Goal: Communication & Community: Answer question/provide support

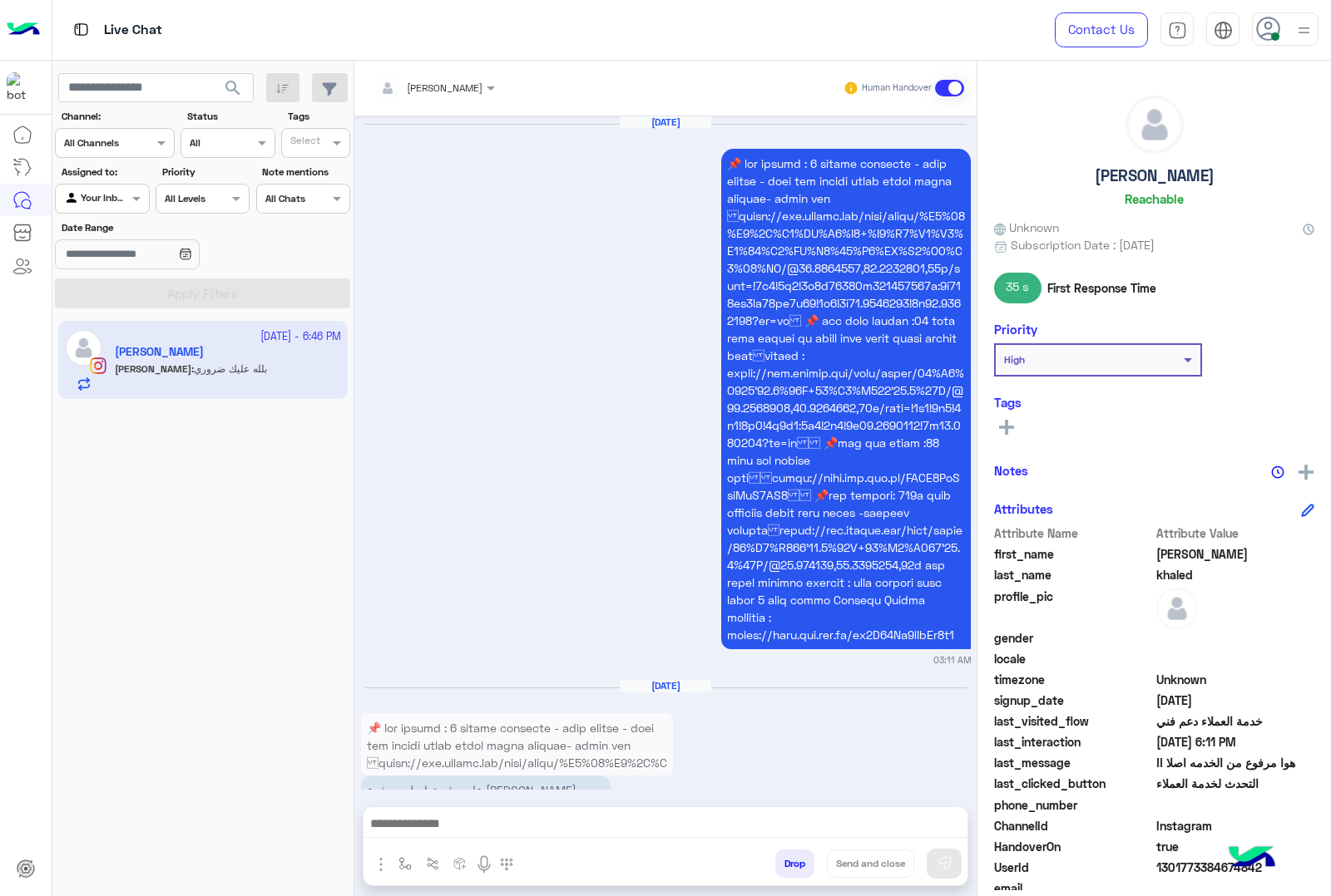
scroll to position [3015, 0]
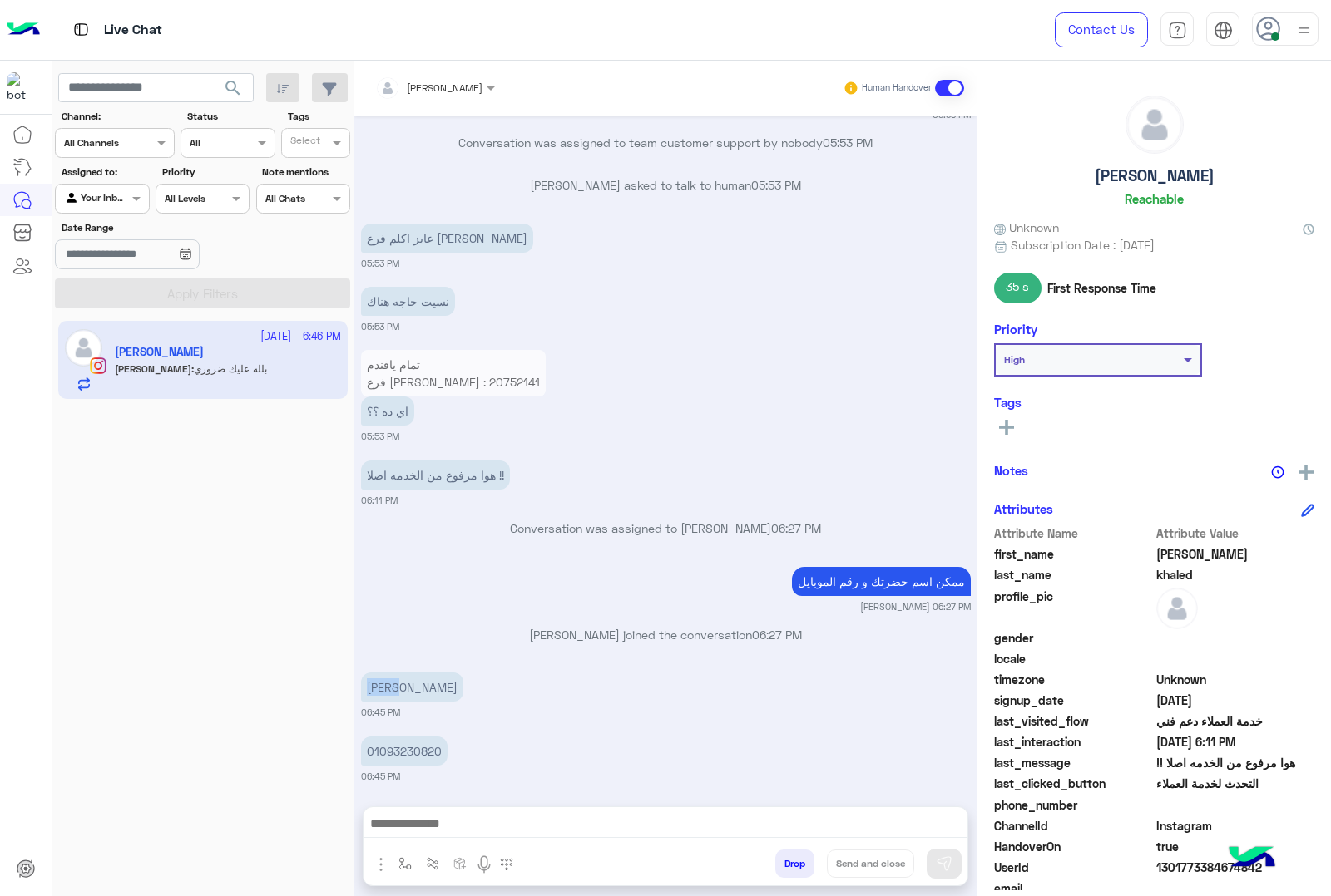
click at [389, 672] on p "[PERSON_NAME]" at bounding box center [412, 687] width 103 height 29
click at [387, 737] on p "01093230820" at bounding box center [404, 751] width 87 height 29
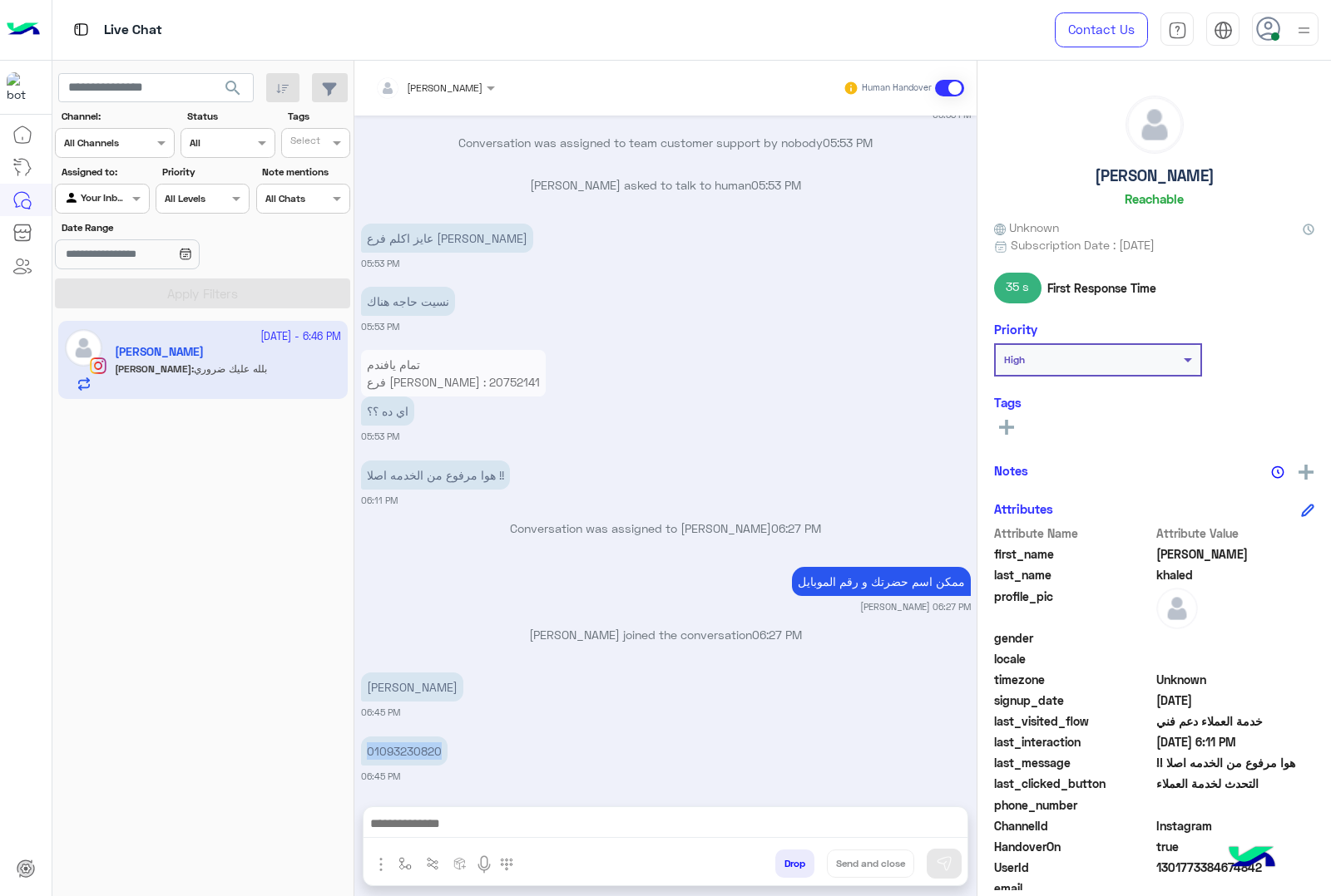
copy p "01093230820"
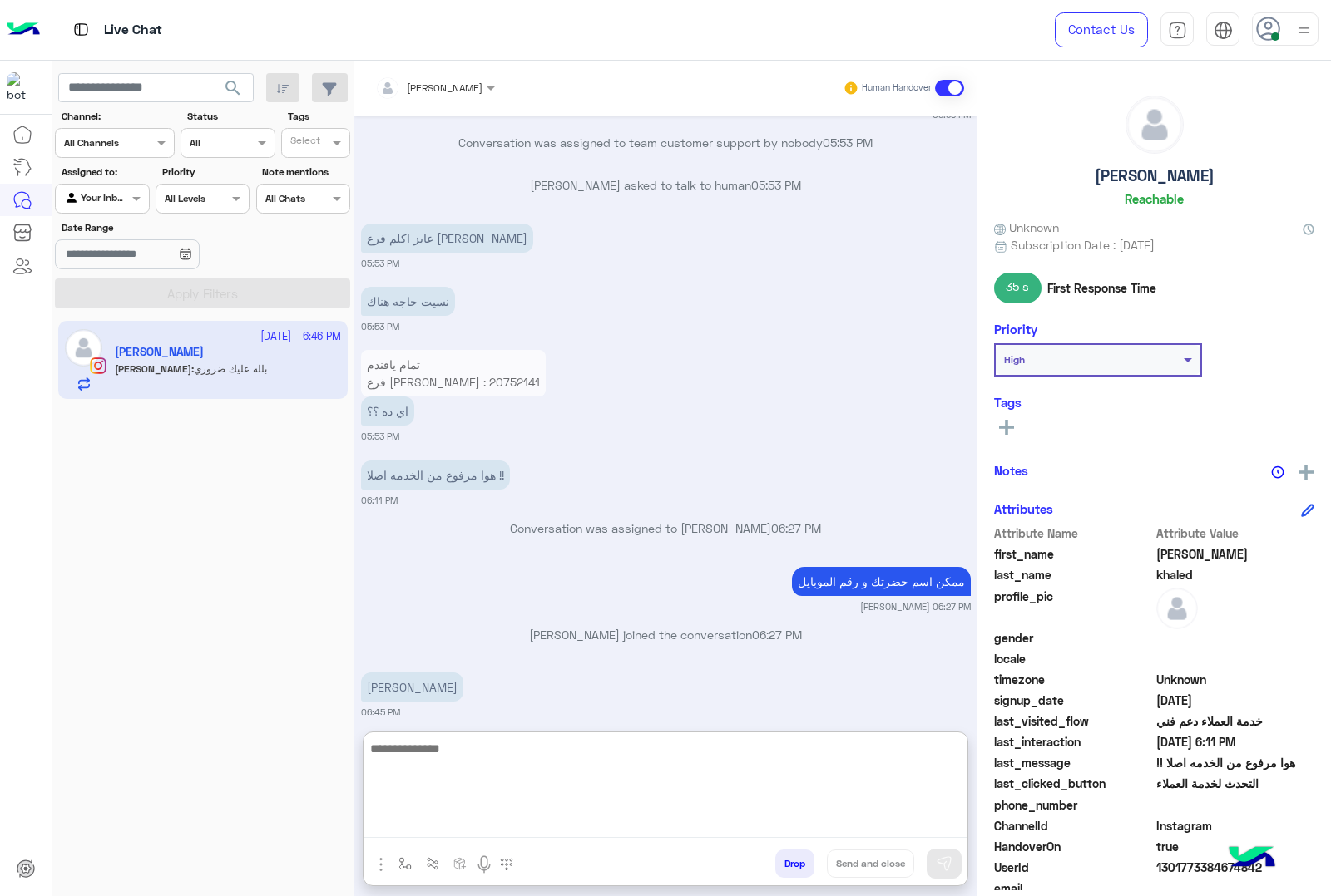
click at [547, 825] on textarea at bounding box center [665, 788] width 604 height 100
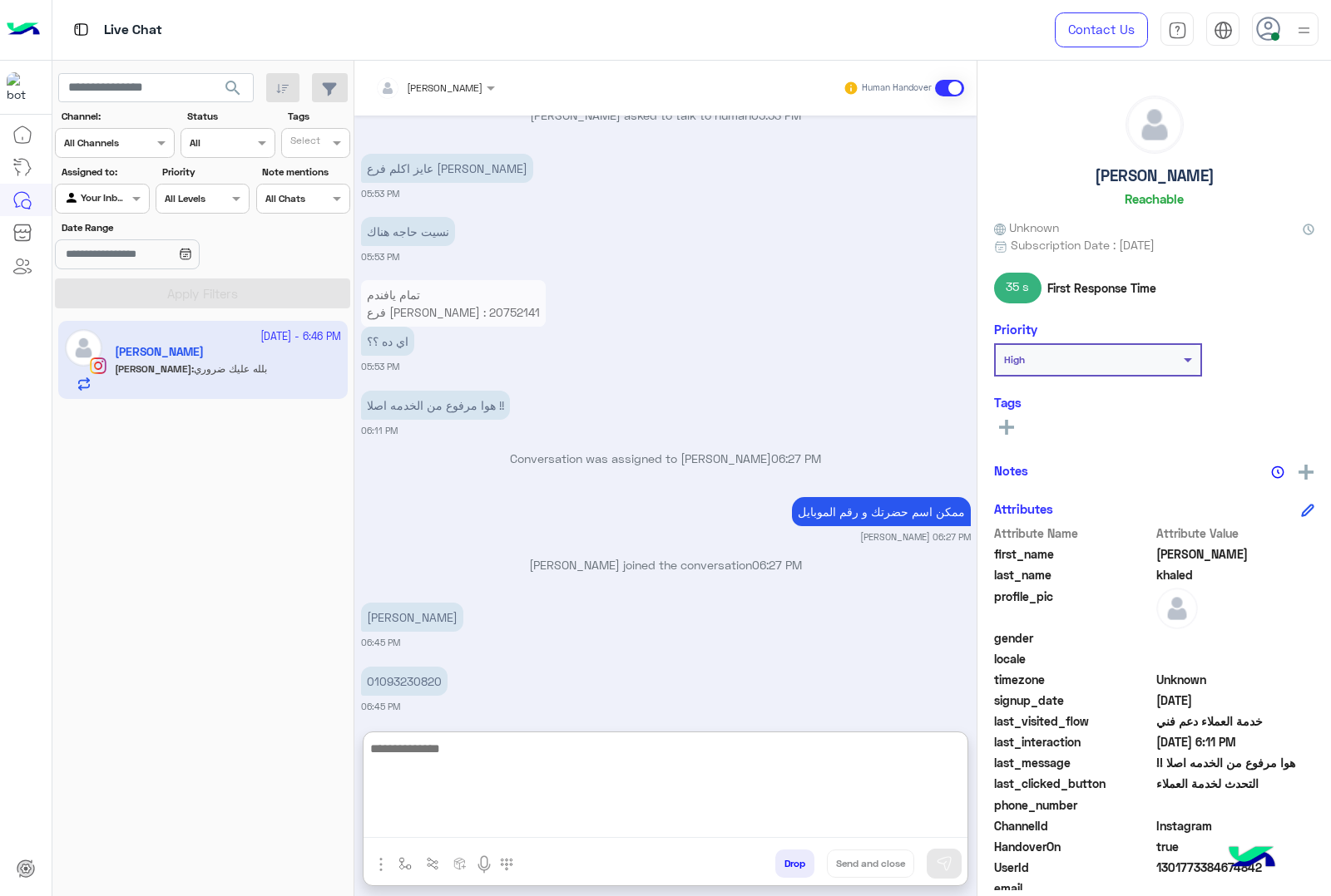
scroll to position [3090, 0]
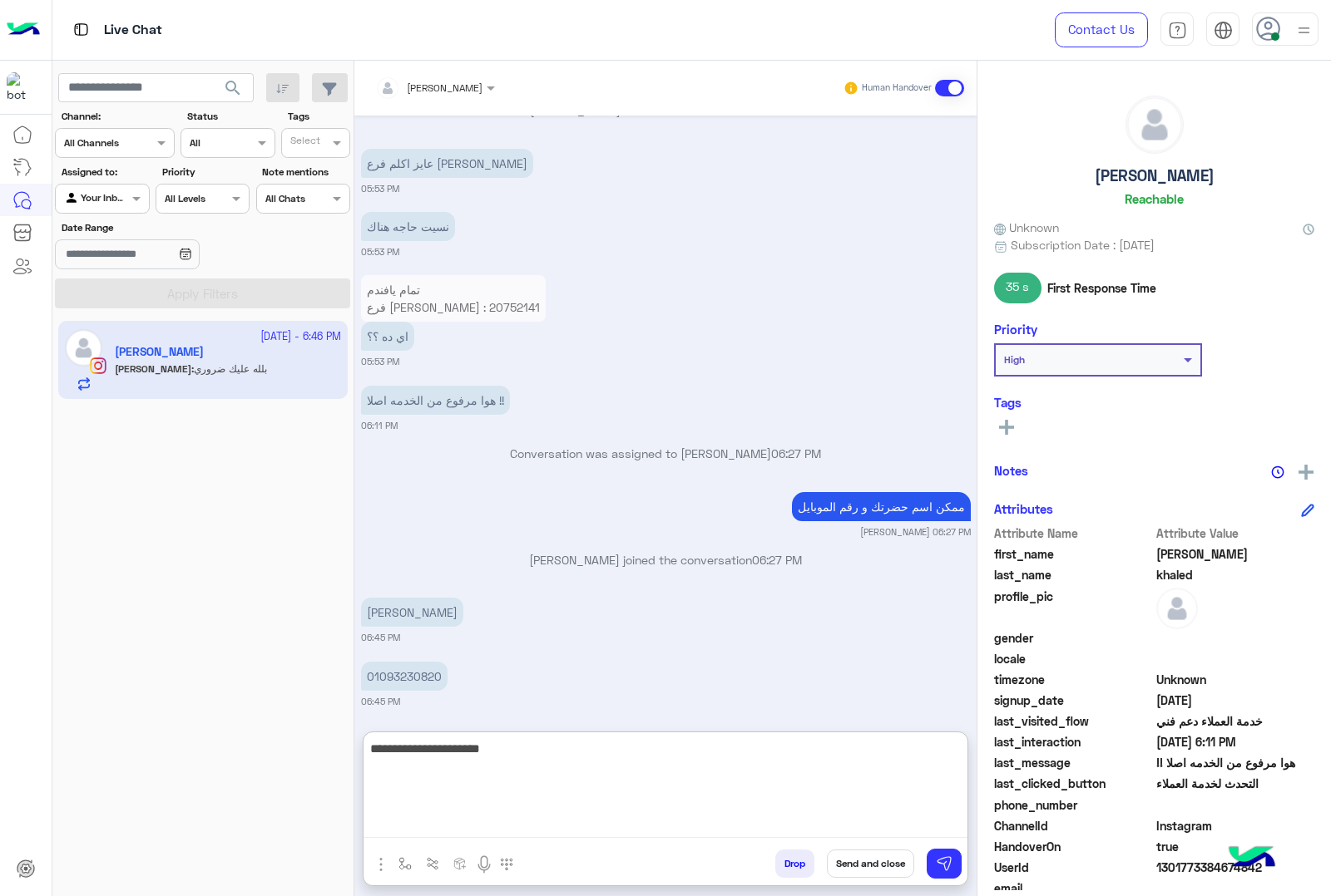
type textarea "**********"
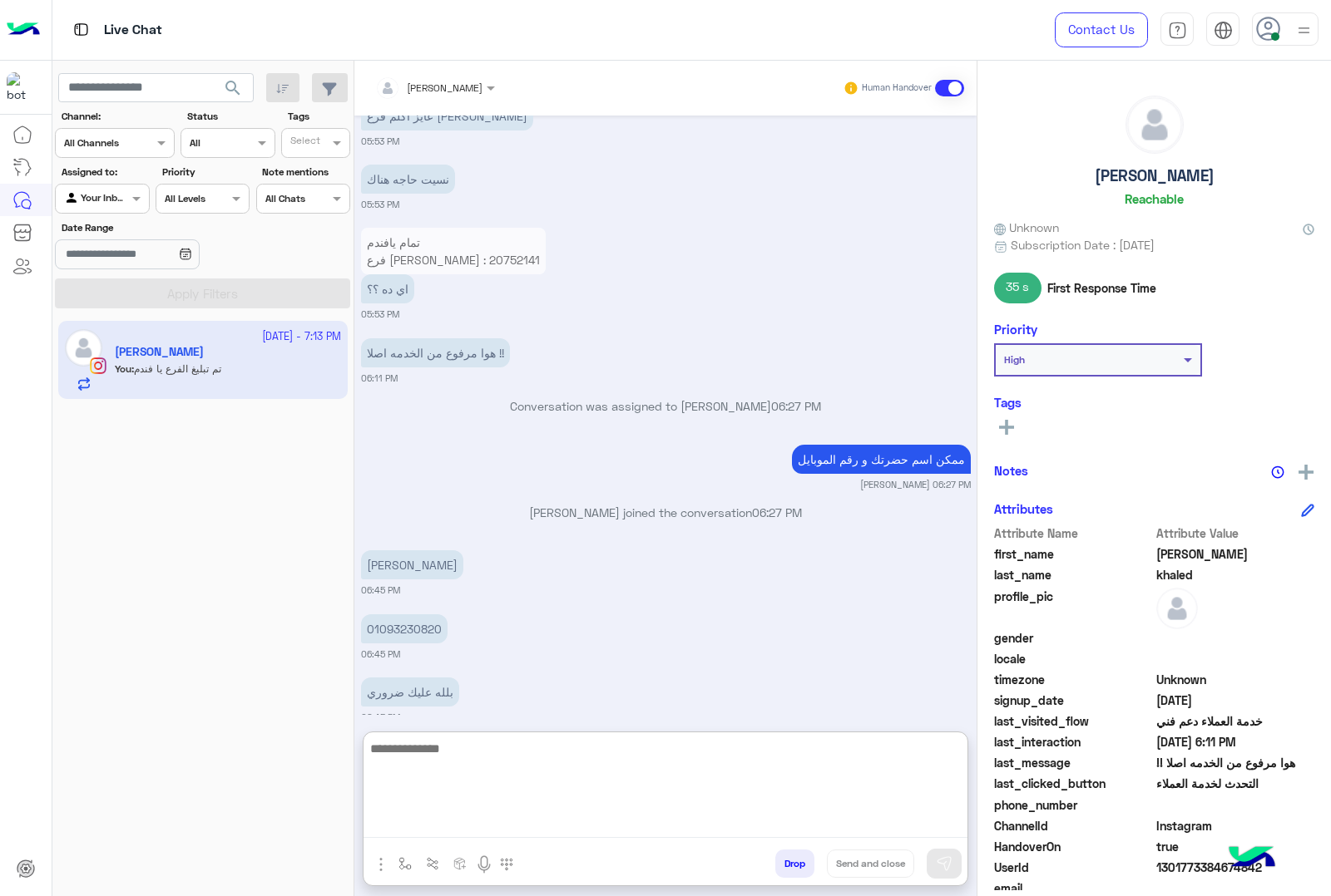
scroll to position [3154, 0]
